Goal: Task Accomplishment & Management: Use online tool/utility

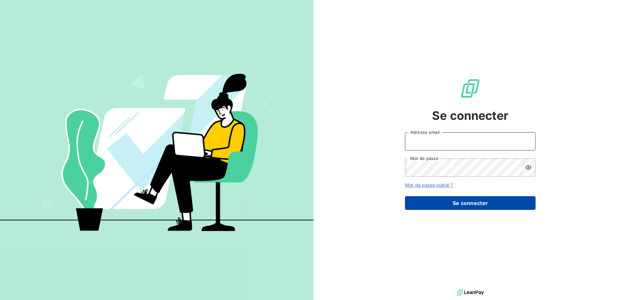
type input "gback@lorca.fr"
click at [478, 203] on button "Se connecter" at bounding box center [470, 203] width 131 height 14
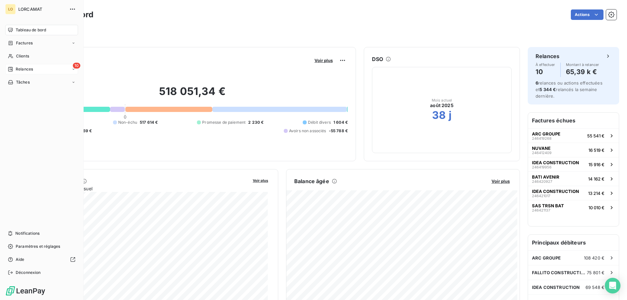
click at [16, 64] on div "10 Relances" at bounding box center [41, 69] width 73 height 10
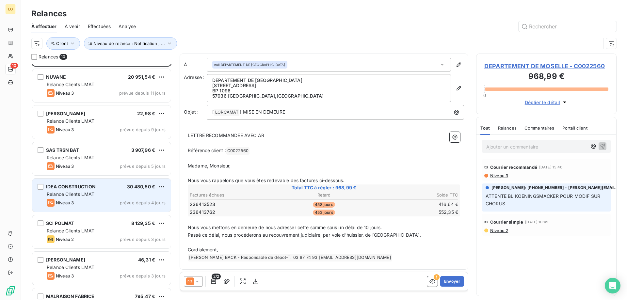
scroll to position [66, 0]
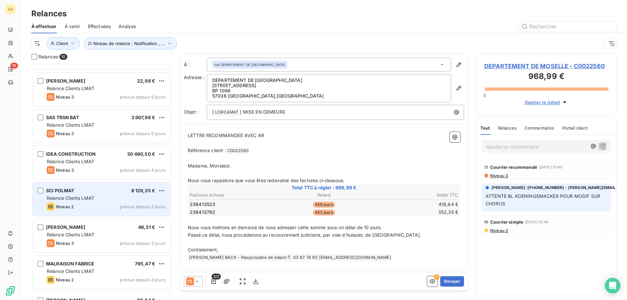
click at [116, 201] on div "Relance Clients LMAT" at bounding box center [106, 198] width 119 height 7
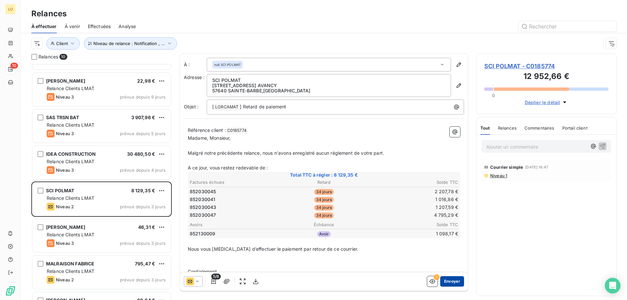
click at [441, 281] on button "Envoyer" at bounding box center [452, 281] width 24 height 10
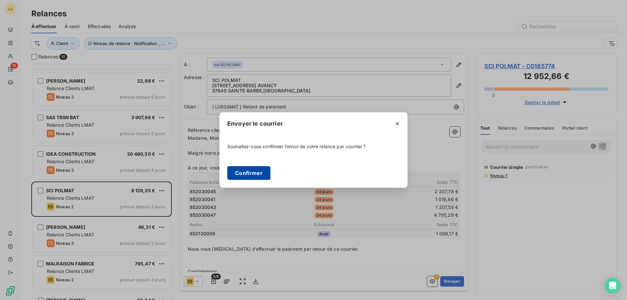
click at [249, 172] on button "Confirmer" at bounding box center [248, 173] width 43 height 14
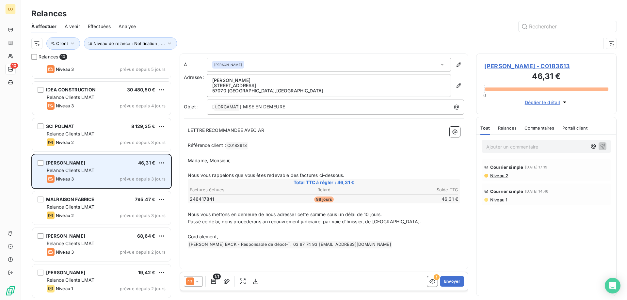
scroll to position [93, 0]
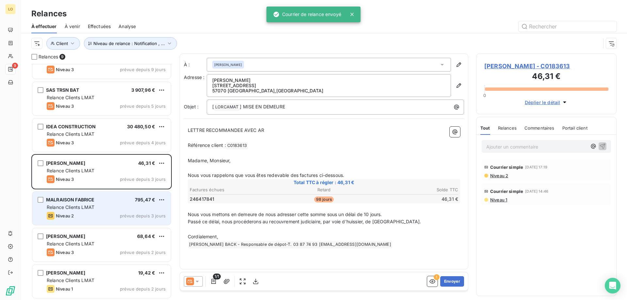
click at [111, 214] on div "Niveau 2 prévue depuis 3 jours" at bounding box center [106, 216] width 119 height 8
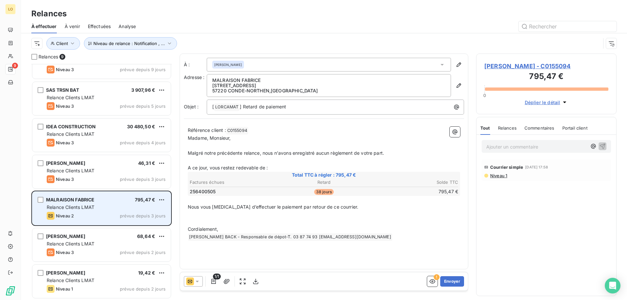
scroll to position [93, 0]
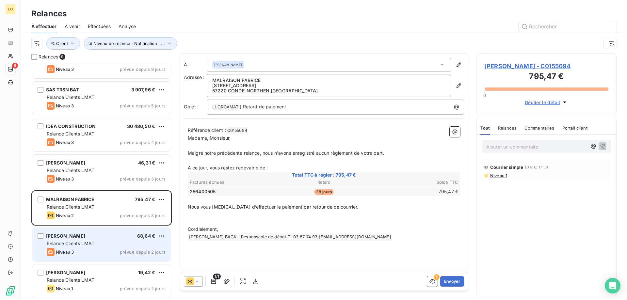
click at [108, 236] on div "[PERSON_NAME] 68,64 €" at bounding box center [106, 236] width 119 height 6
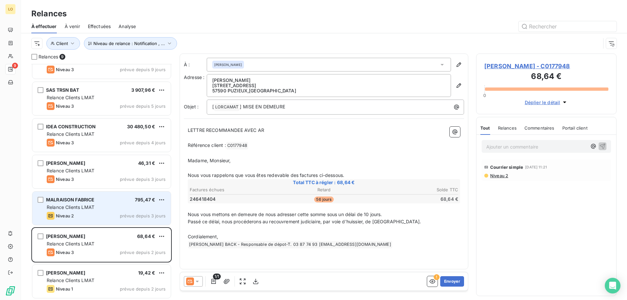
scroll to position [93, 0]
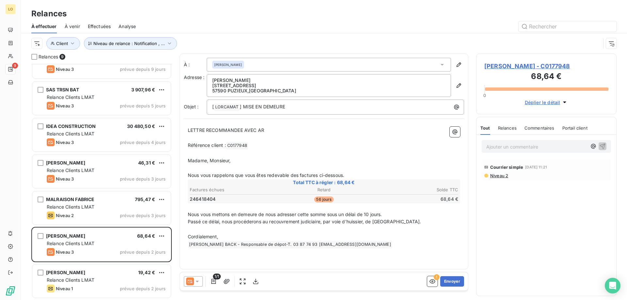
click at [543, 141] on div "Ajouter un commentaire ﻿" at bounding box center [545, 146] width 129 height 13
click at [540, 145] on p "Ajouter un commentaire ﻿" at bounding box center [536, 147] width 101 height 8
drag, startPoint x: 542, startPoint y: 145, endPoint x: 404, endPoint y: 145, distance: 137.7
click at [428, 145] on div "Relances 9 NUVANE 20 951,54 € Relance Clients LMAT Niveau 3 prévue depuis 11 jo…" at bounding box center [324, 177] width 606 height 246
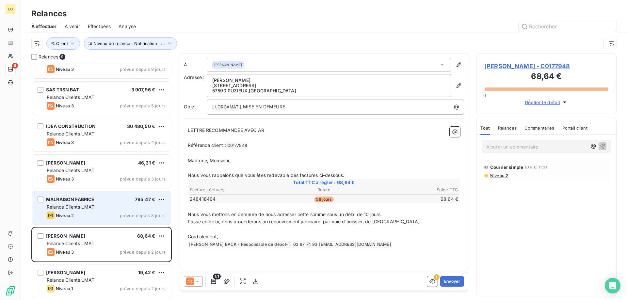
click at [52, 208] on span "Relance Clients LMAT" at bounding box center [71, 207] width 48 height 6
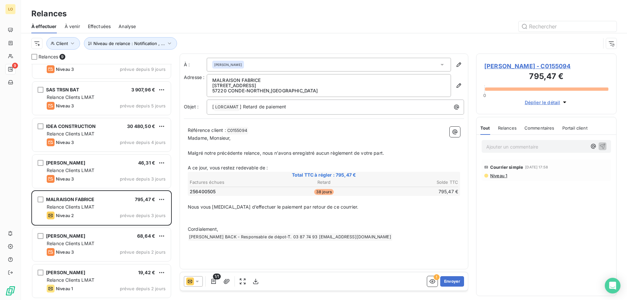
click at [504, 145] on p "Ajouter un commentaire ﻿" at bounding box center [536, 147] width 101 height 8
click at [453, 280] on button "Envoyer" at bounding box center [452, 281] width 24 height 10
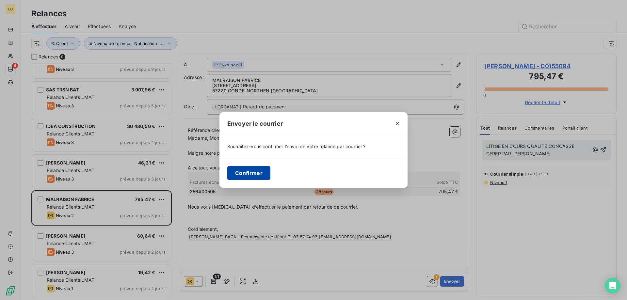
click at [260, 173] on button "Confirmer" at bounding box center [248, 173] width 43 height 14
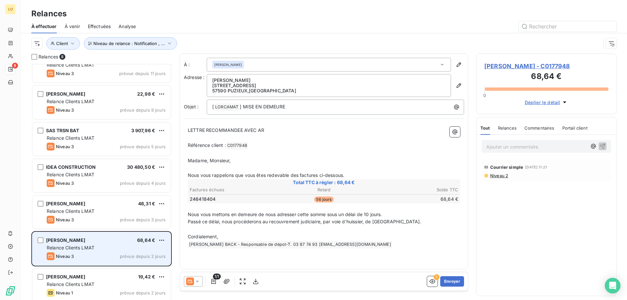
scroll to position [57, 0]
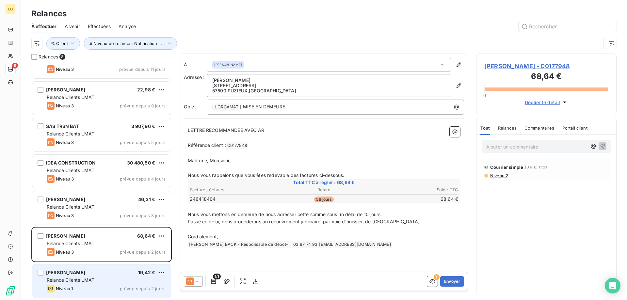
click at [90, 281] on span "Relance Clients LMAT" at bounding box center [71, 280] width 48 height 6
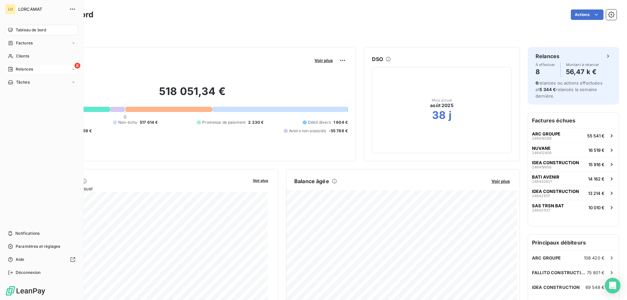
click at [16, 66] on div "8 Relances" at bounding box center [41, 69] width 73 height 10
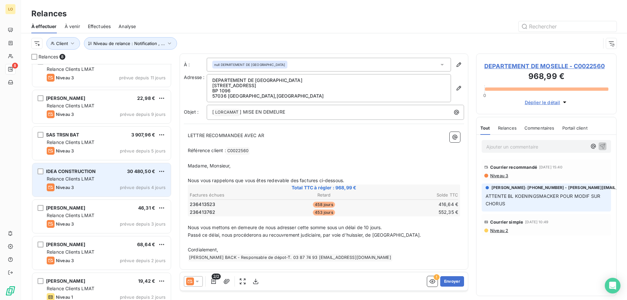
scroll to position [57, 0]
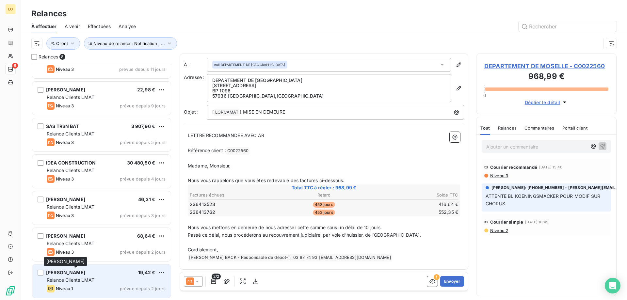
click at [82, 276] on div "[PERSON_NAME]" at bounding box center [65, 272] width 39 height 7
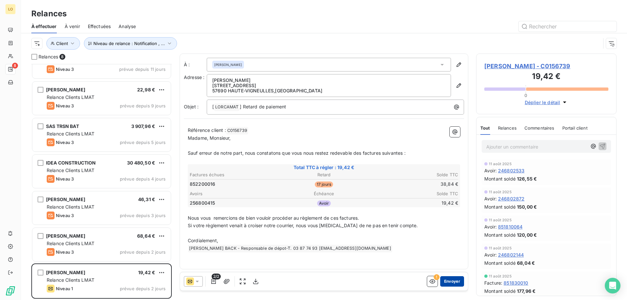
click at [446, 283] on button "Envoyer" at bounding box center [452, 281] width 24 height 10
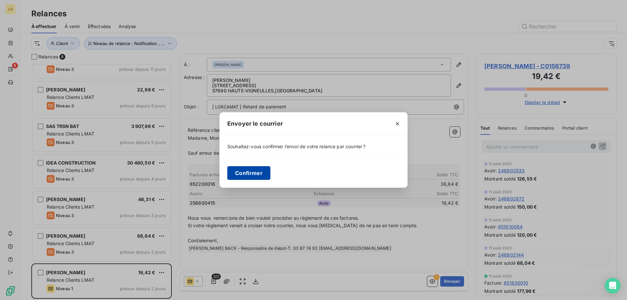
click at [251, 169] on button "Confirmer" at bounding box center [248, 173] width 43 height 14
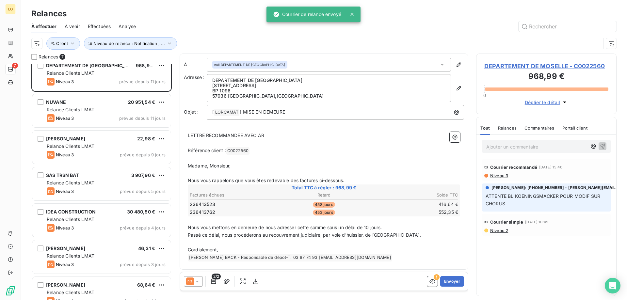
scroll to position [20, 0]
